Goal: Register for event/course

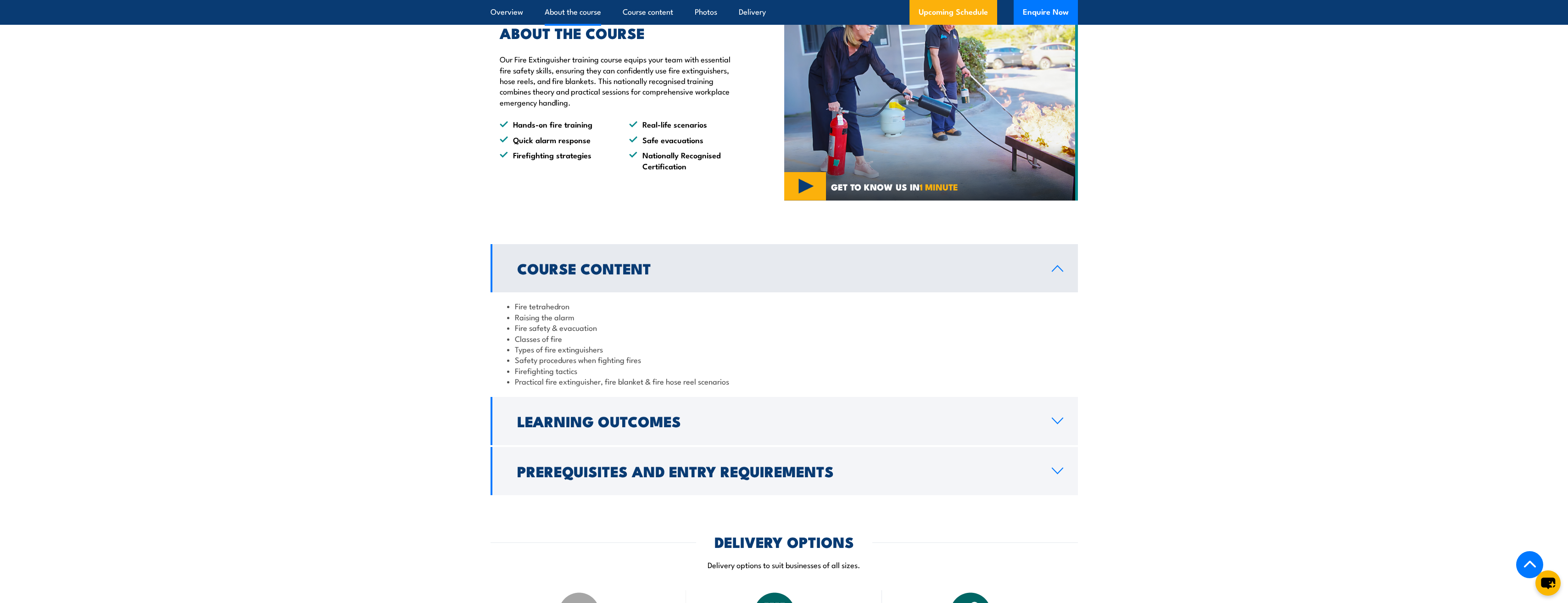
scroll to position [780, 0]
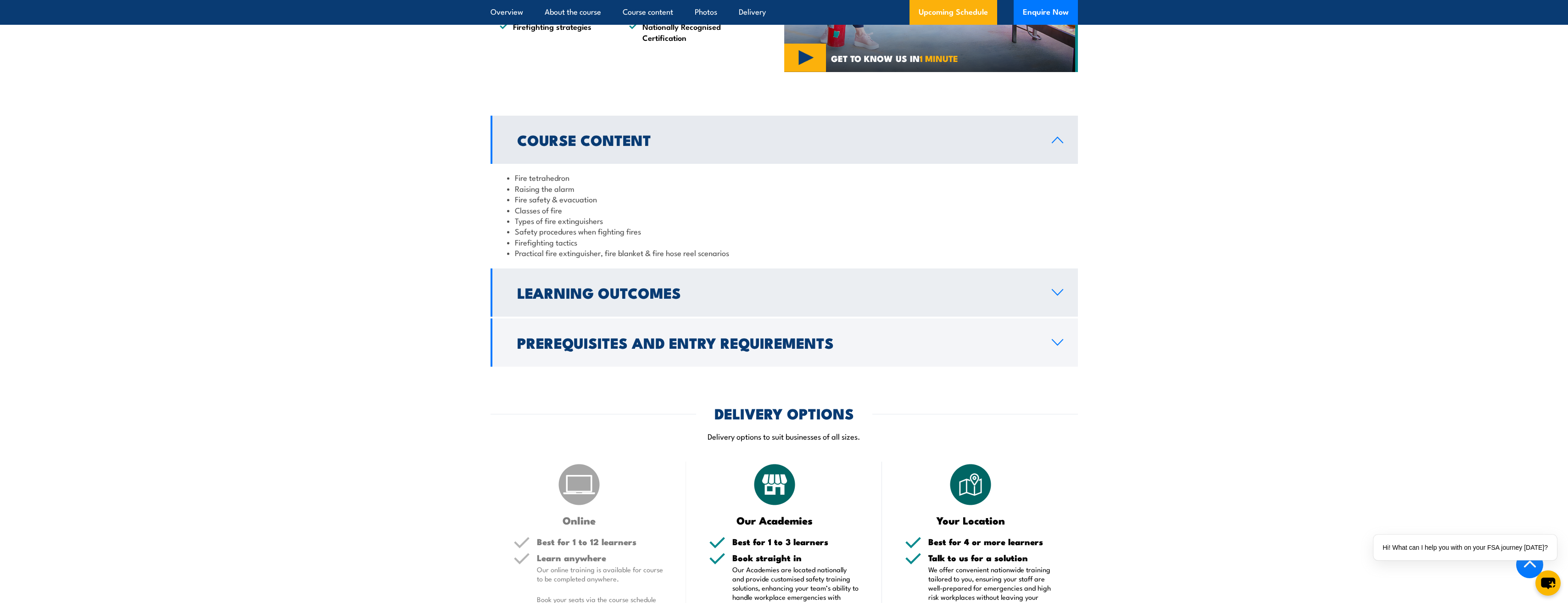
click at [1059, 293] on icon at bounding box center [1057, 292] width 10 height 5
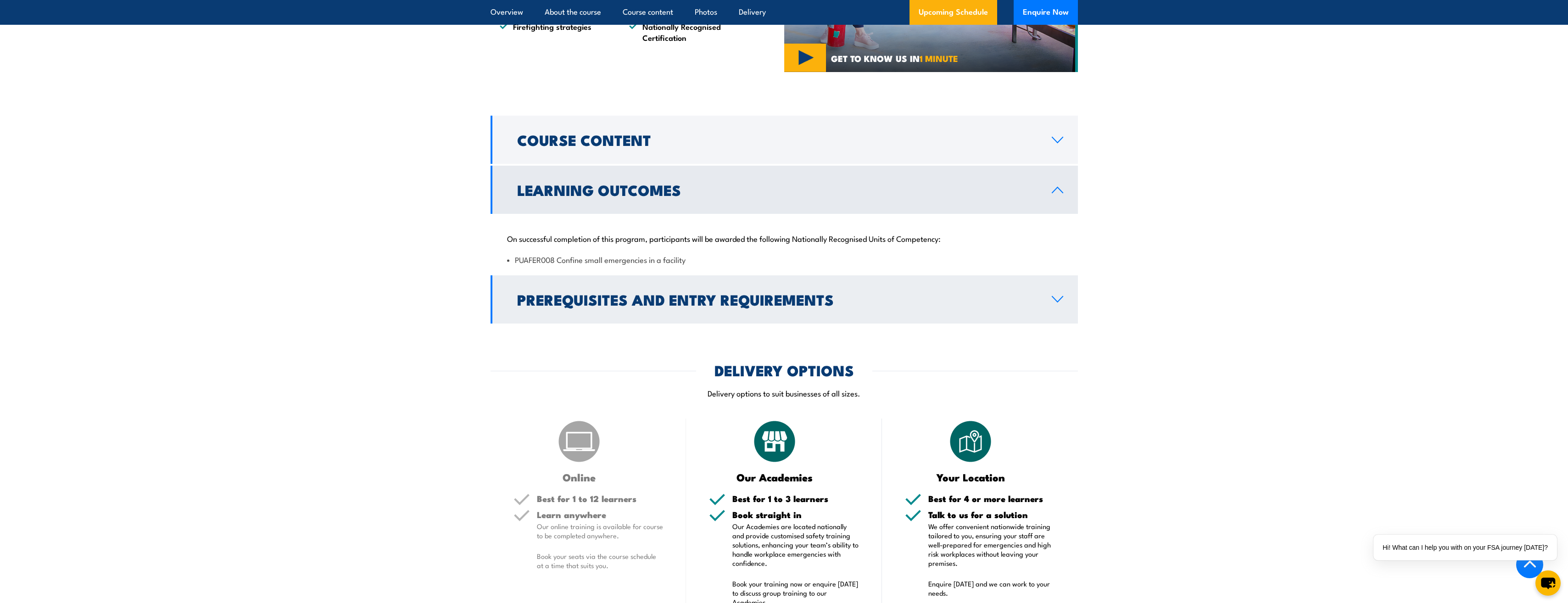
click at [1055, 293] on link "Prerequisites and Entry Requirements" at bounding box center [784, 299] width 587 height 48
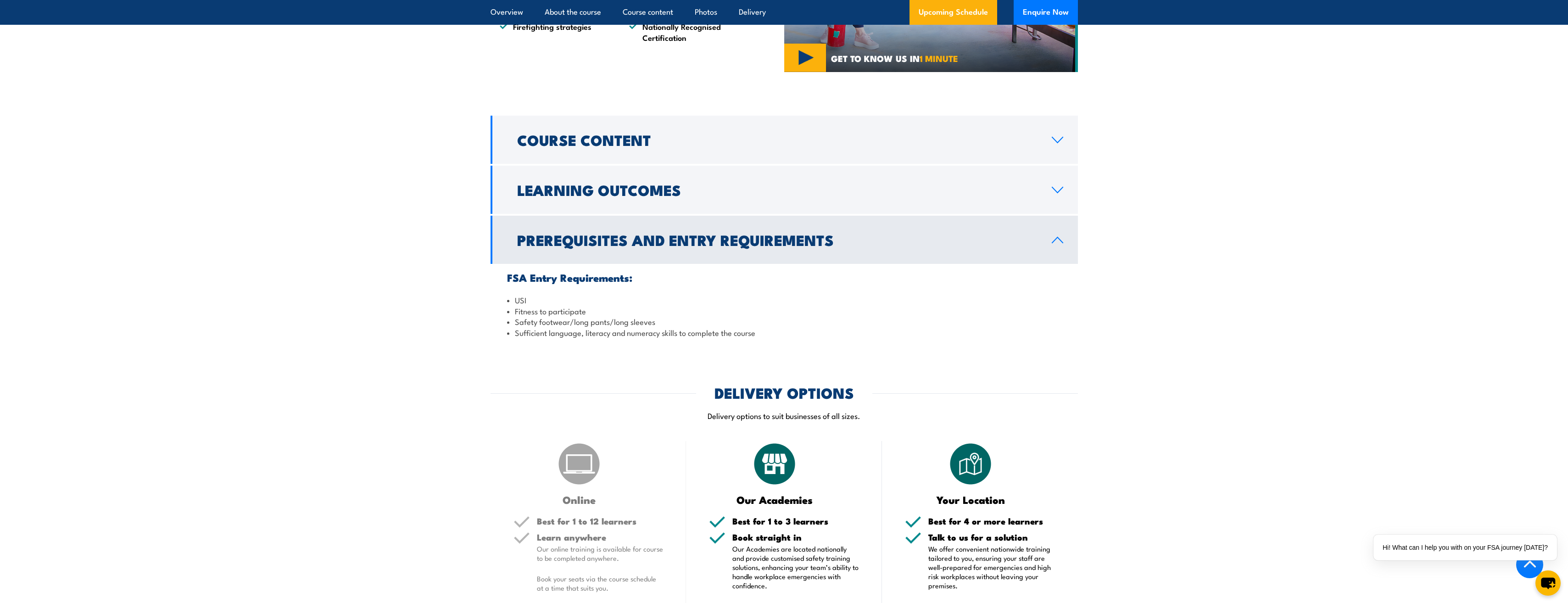
click at [1056, 242] on icon at bounding box center [1057, 240] width 12 height 7
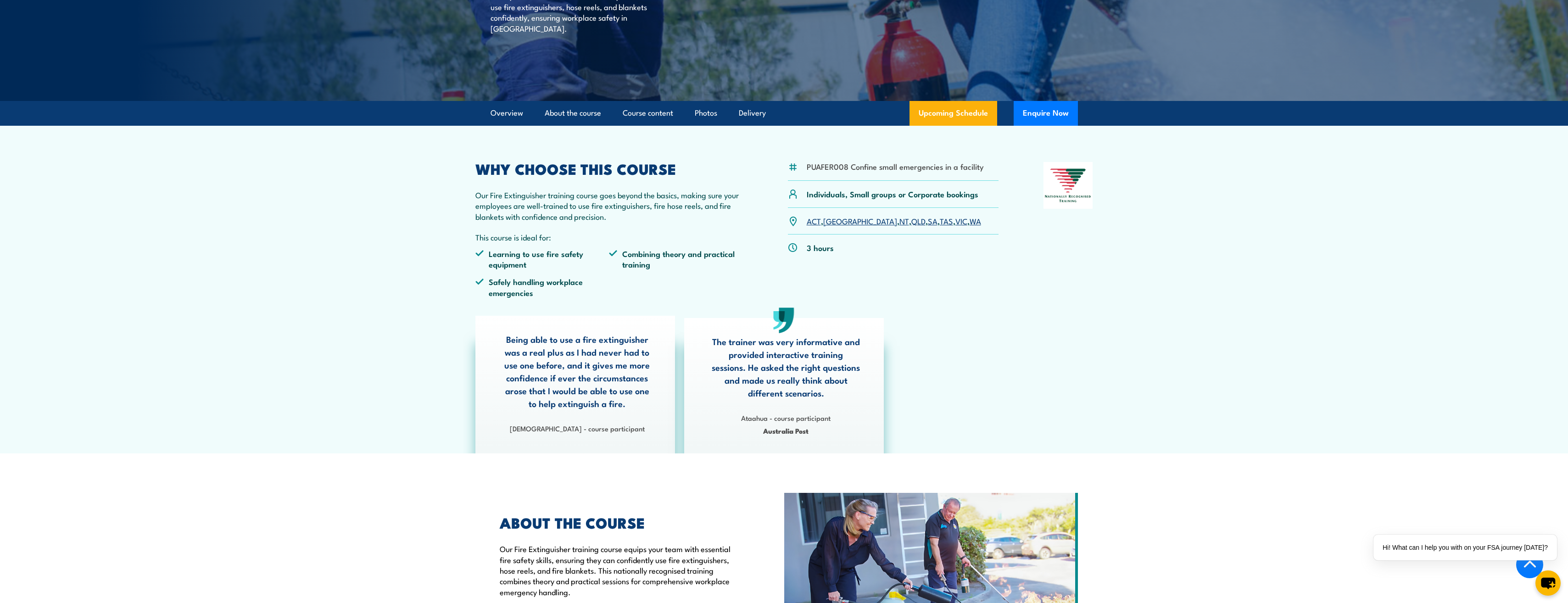
scroll to position [130, 0]
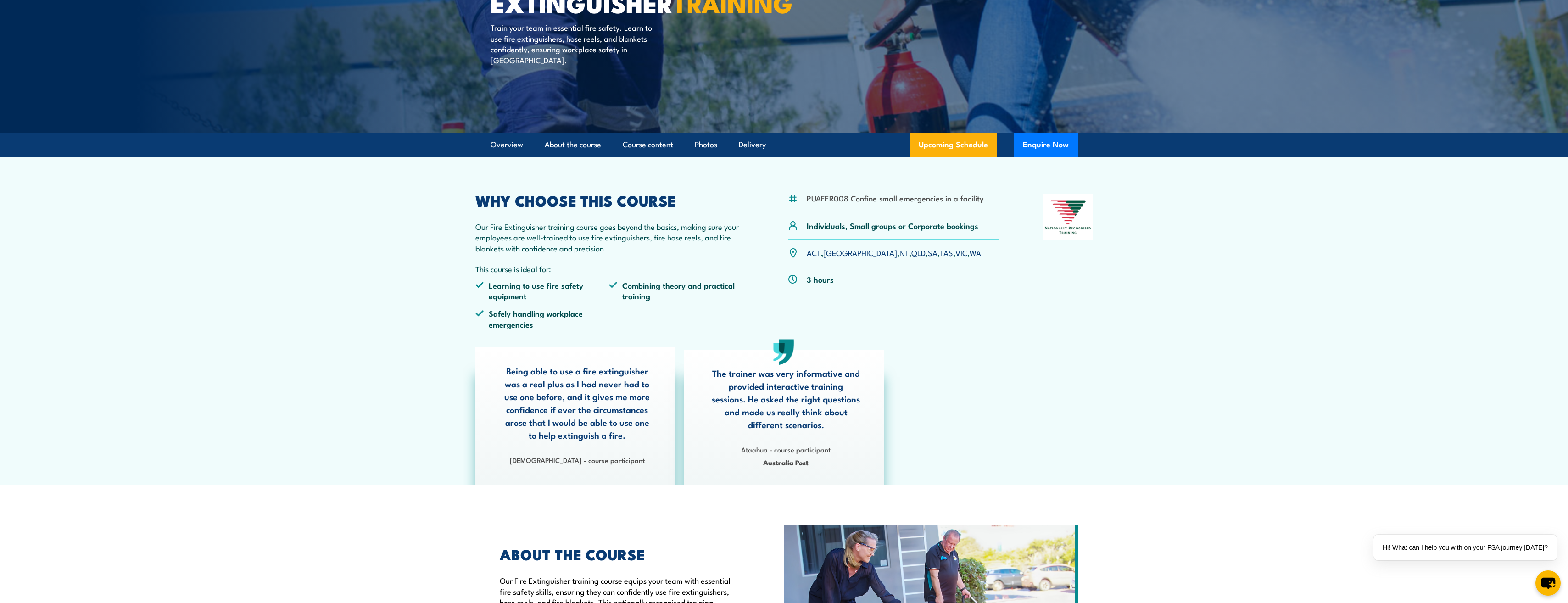
click at [970, 253] on link "WA" at bounding box center [975, 253] width 12 height 11
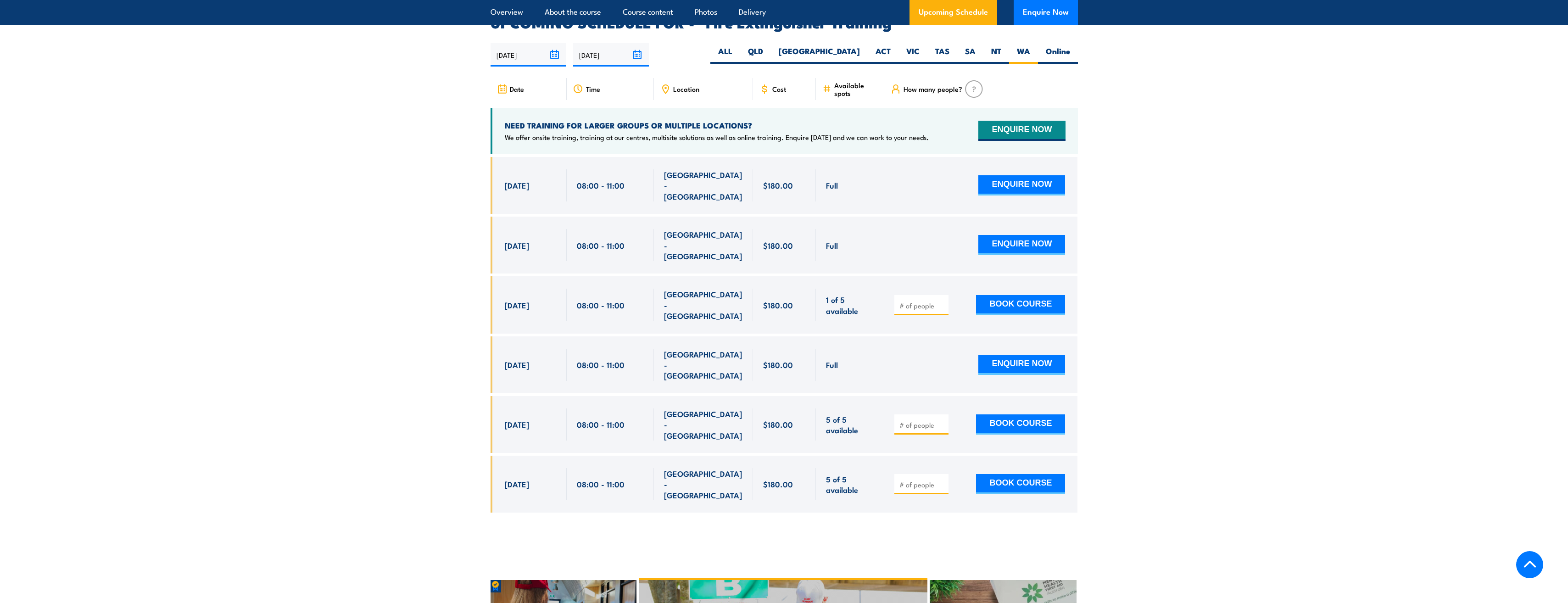
scroll to position [1596, 0]
